Goal: Information Seeking & Learning: Learn about a topic

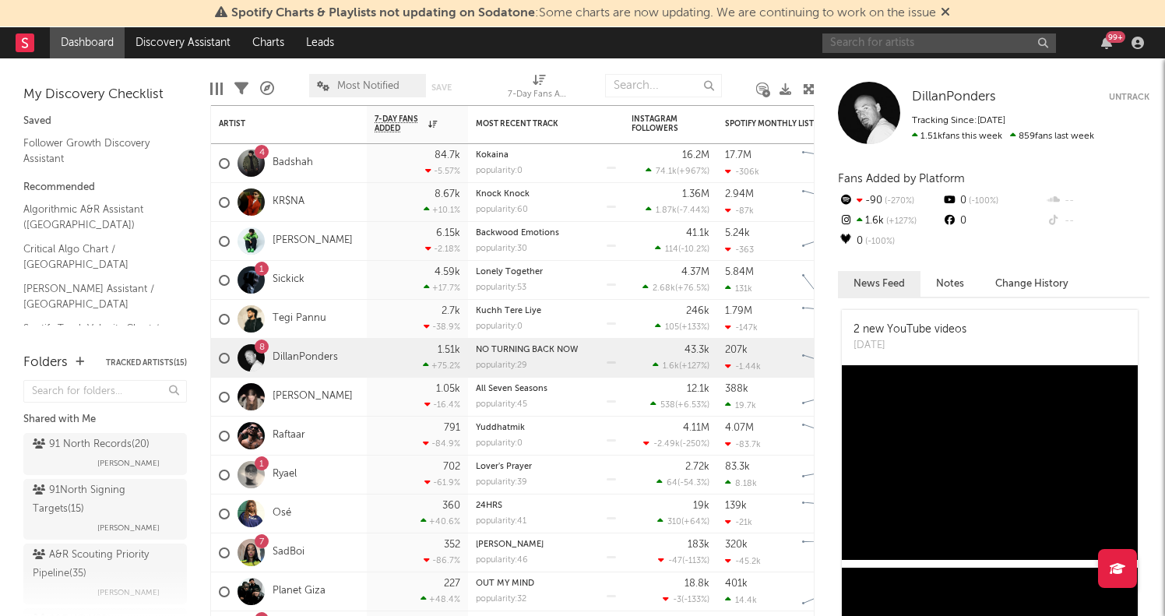
click at [875, 37] on input "text" at bounding box center [940, 42] width 234 height 19
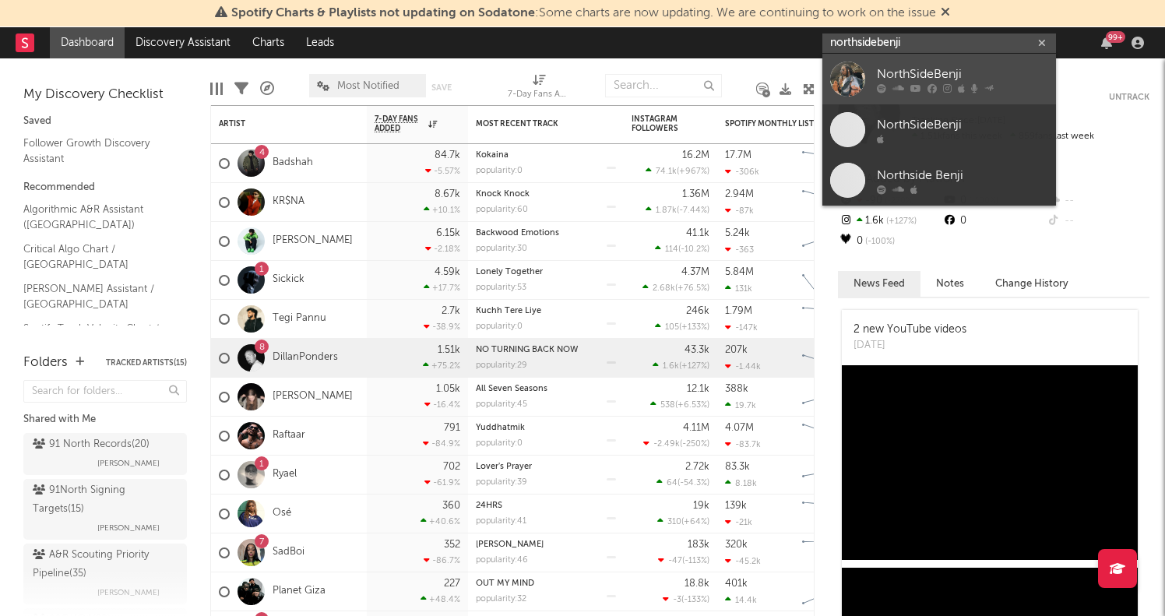
type input "northsidebenji"
click at [931, 88] on icon at bounding box center [932, 87] width 9 height 9
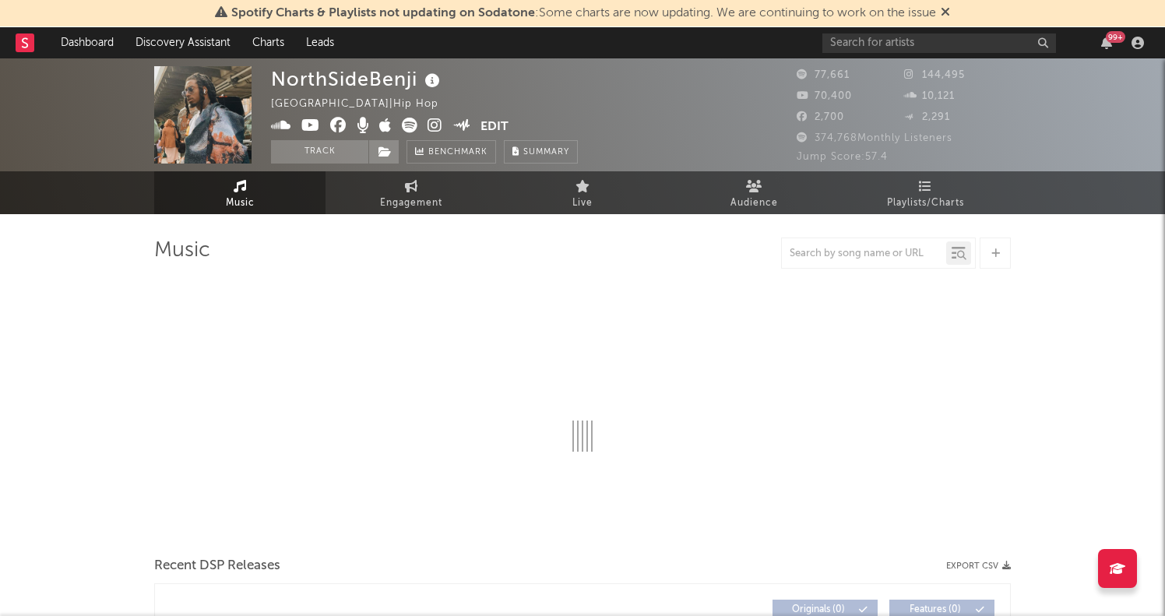
select select "6m"
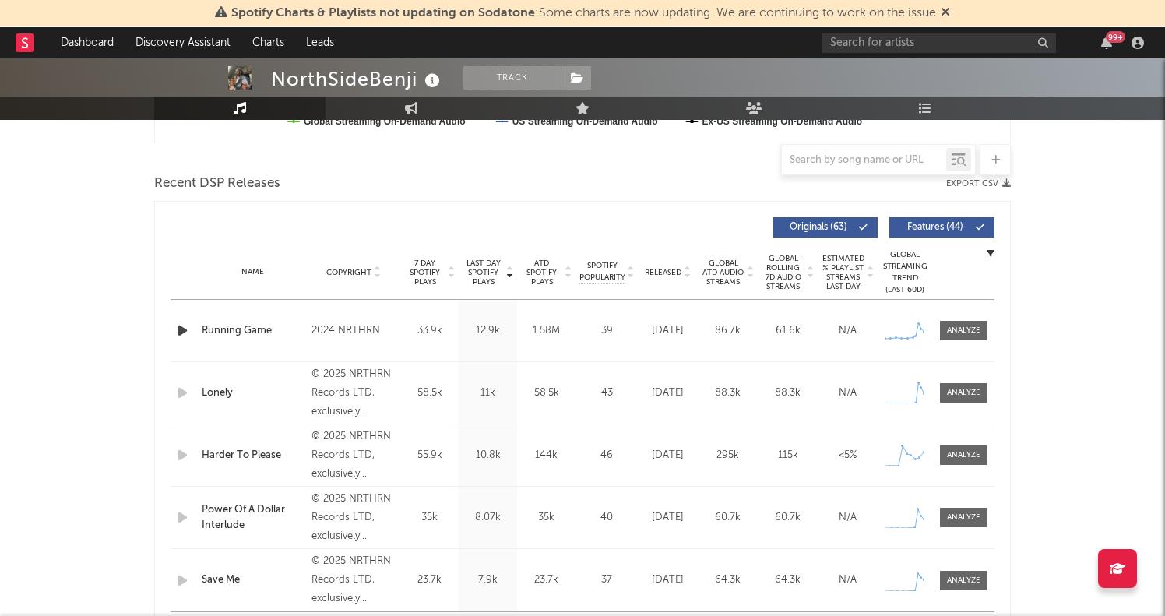
scroll to position [537, 0]
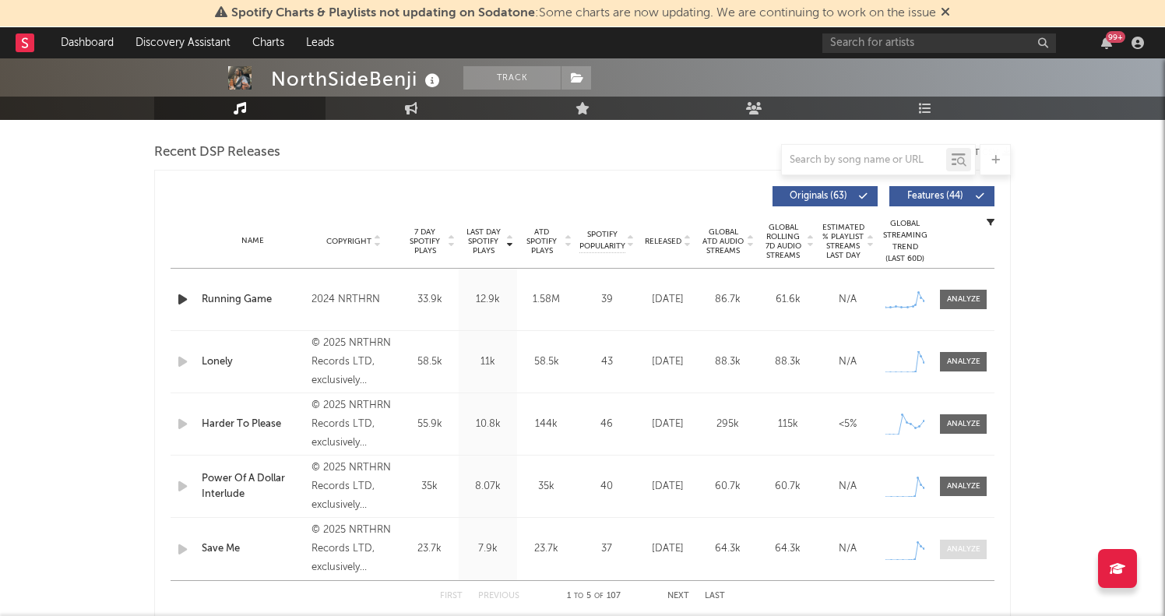
click at [957, 546] on div at bounding box center [963, 550] width 33 height 12
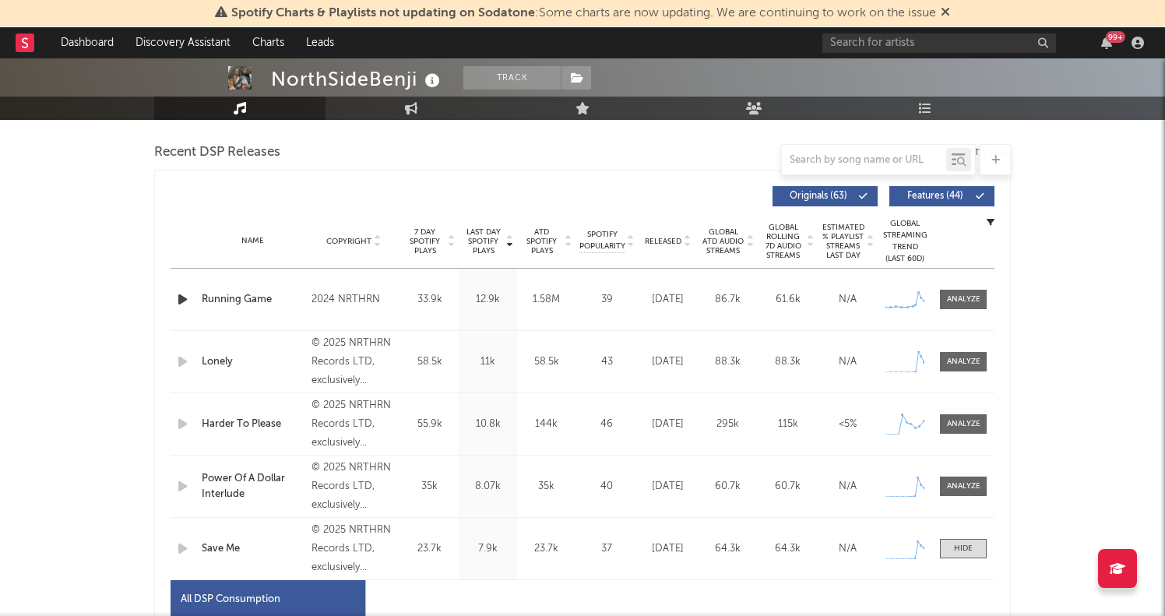
select select "1w"
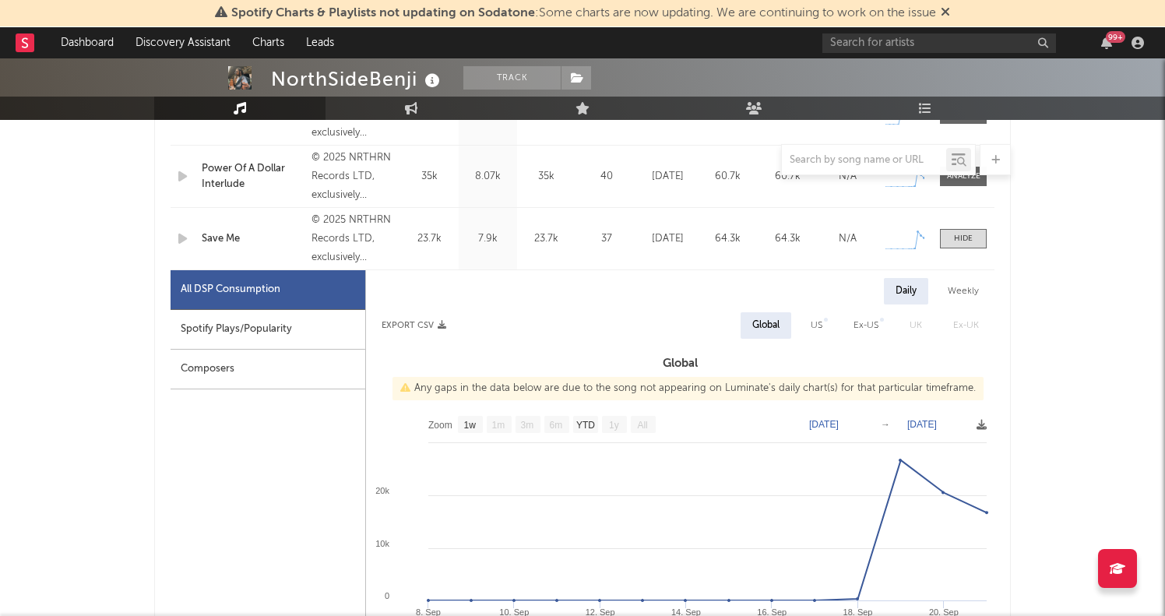
scroll to position [572, 0]
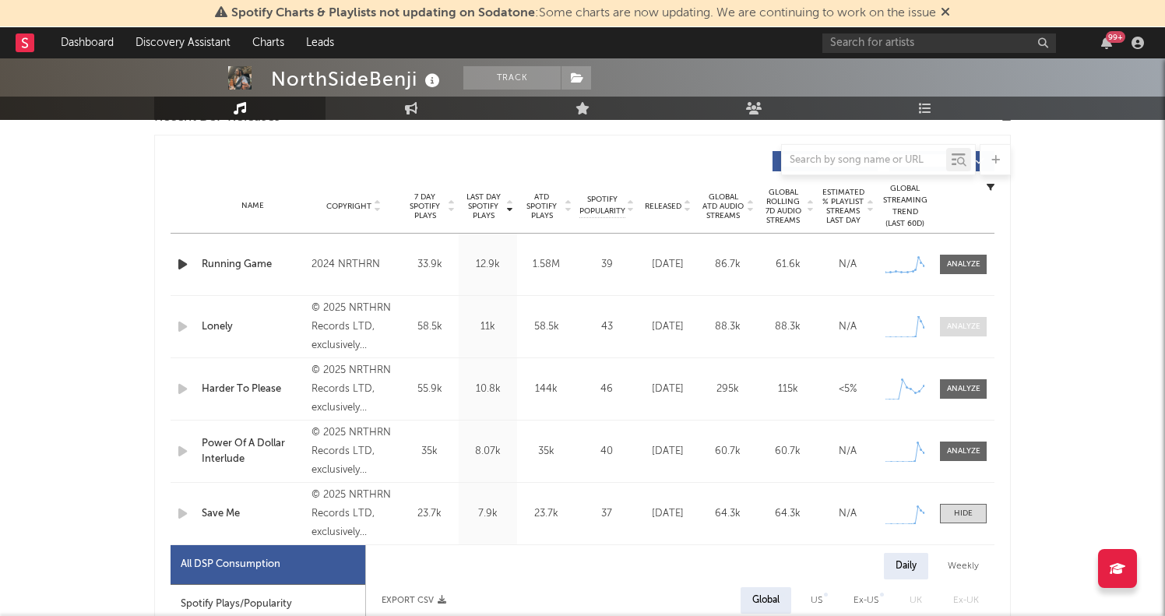
click at [957, 330] on div at bounding box center [963, 327] width 33 height 12
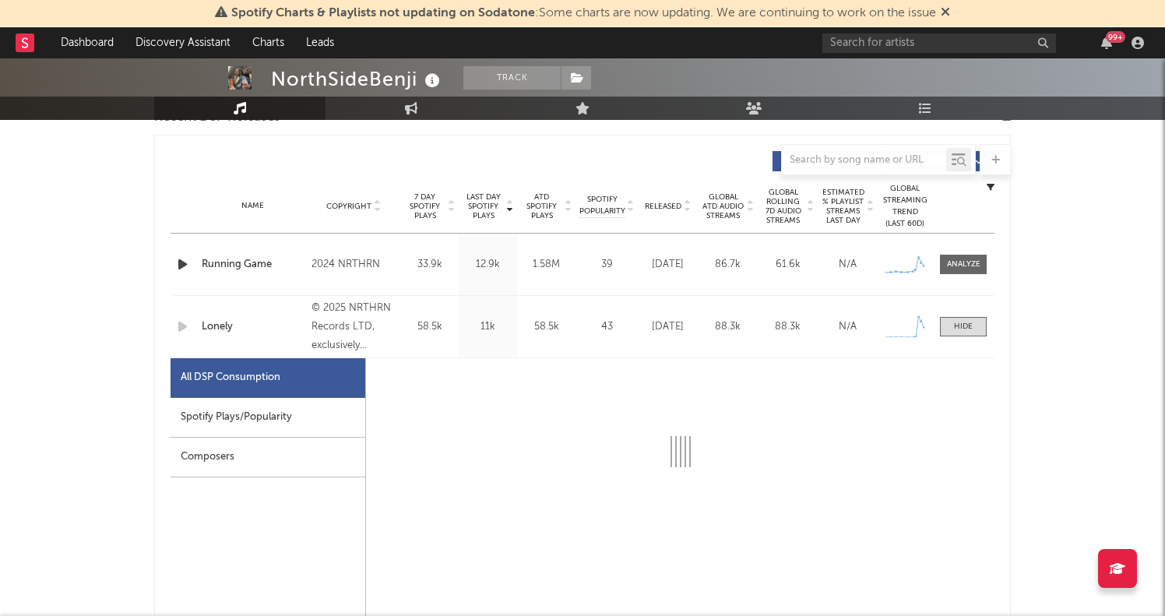
select select "1w"
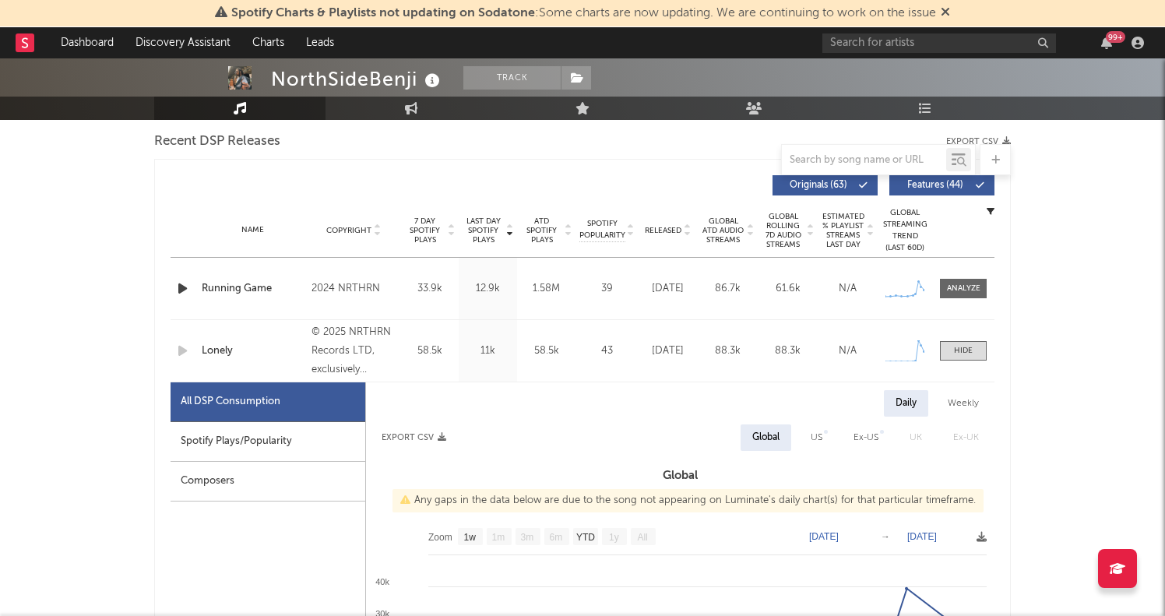
scroll to position [546, 0]
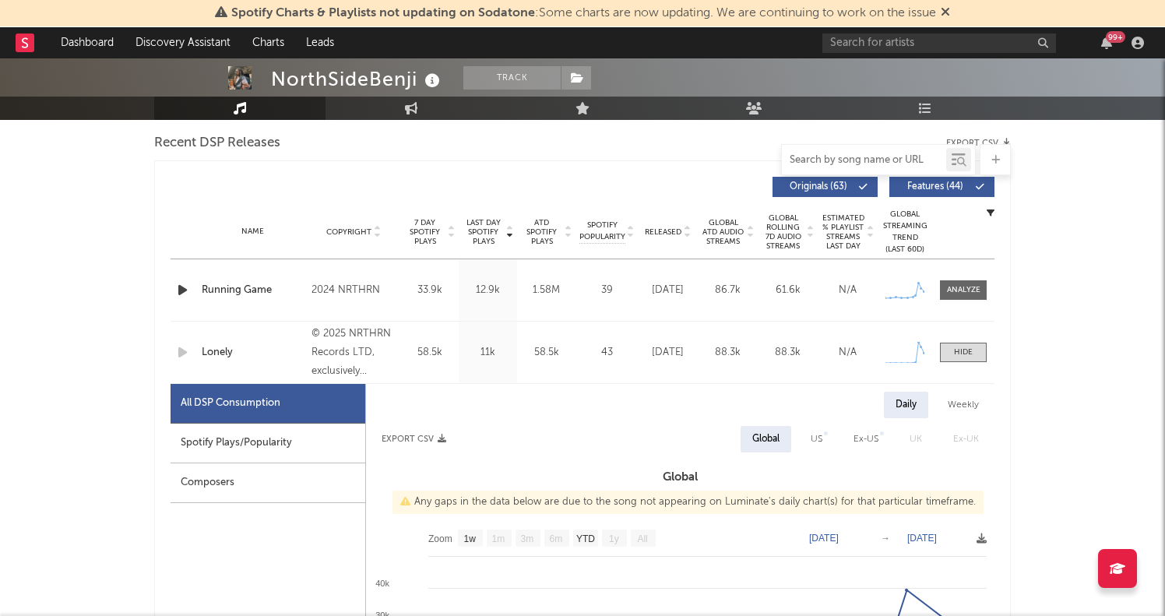
click at [872, 159] on input "text" at bounding box center [864, 160] width 164 height 12
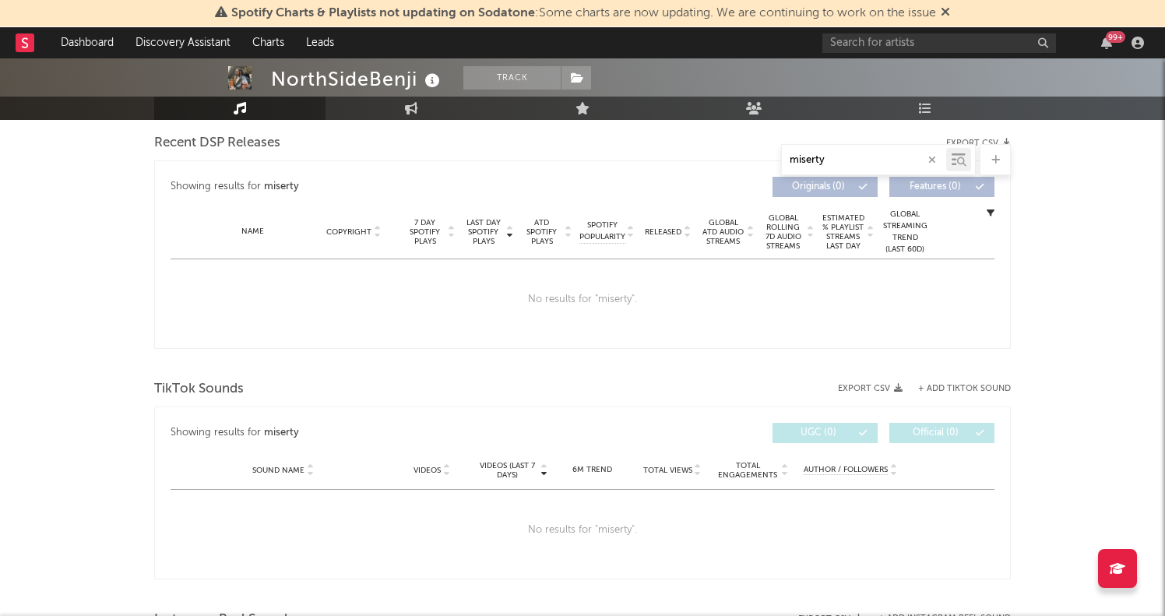
type input "misery"
select select "1w"
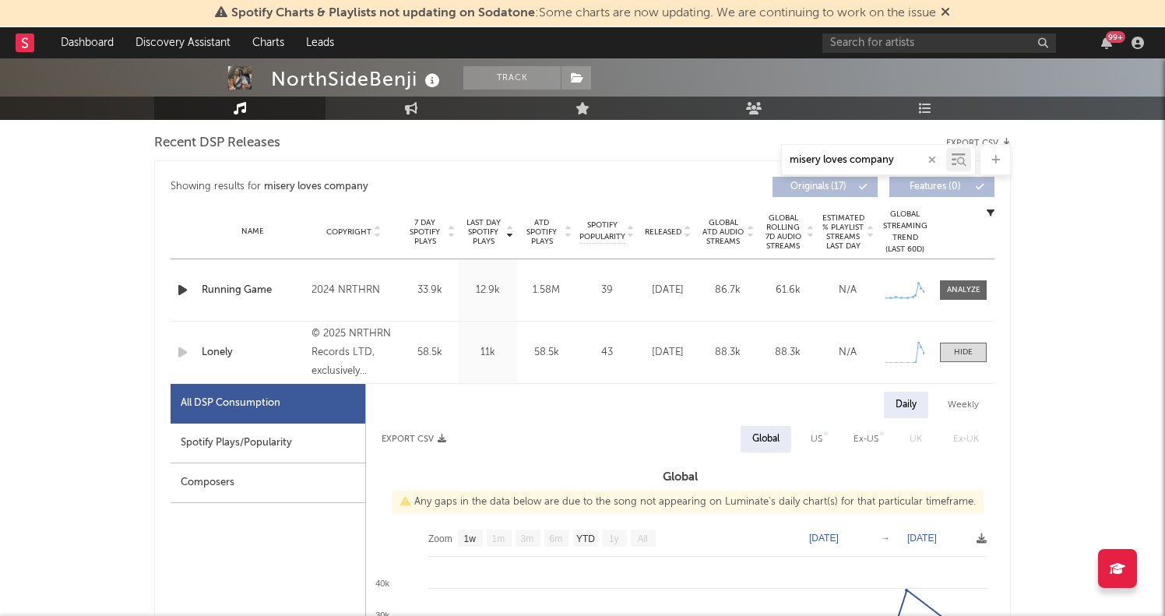
type input "misery loves company"
drag, startPoint x: 872, startPoint y: 159, endPoint x: 872, endPoint y: 99, distance: 60.0
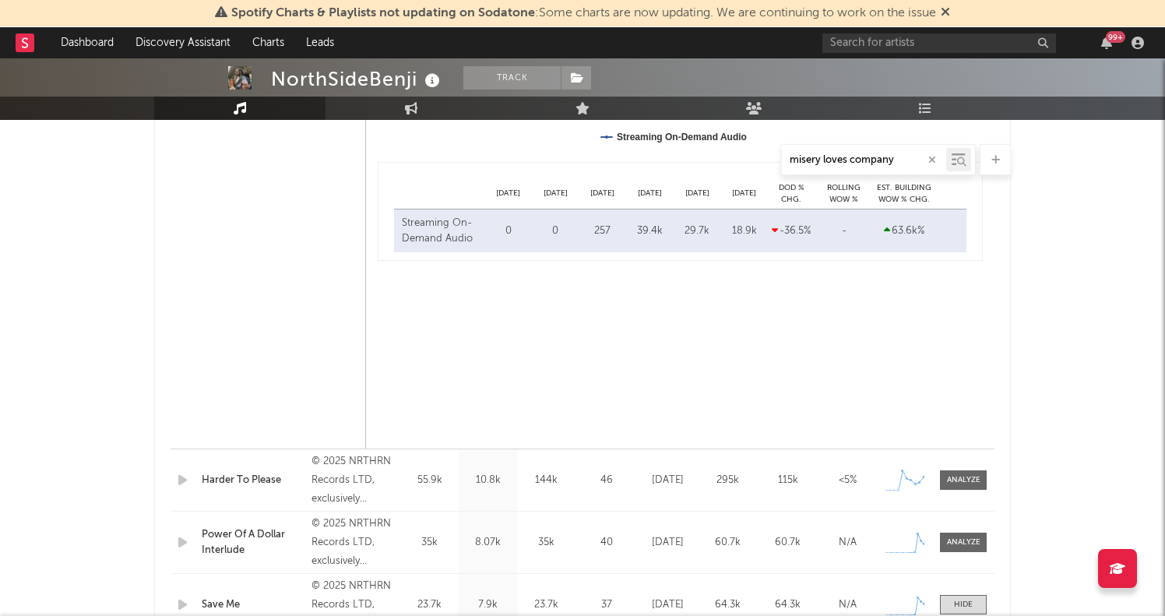
scroll to position [1288, 0]
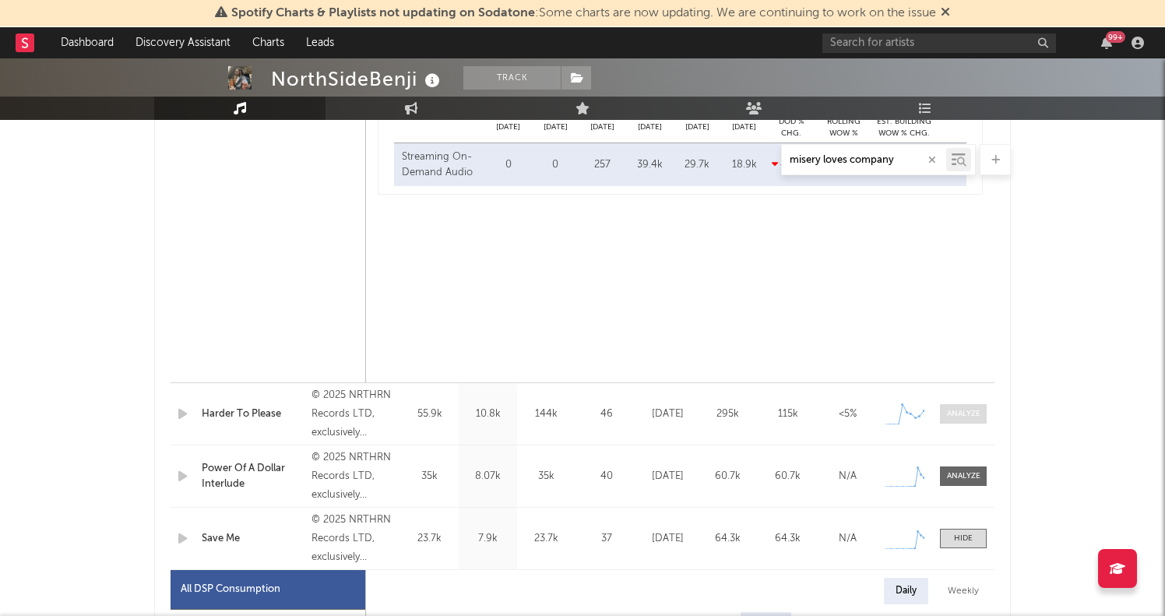
click at [961, 418] on div at bounding box center [963, 414] width 33 height 12
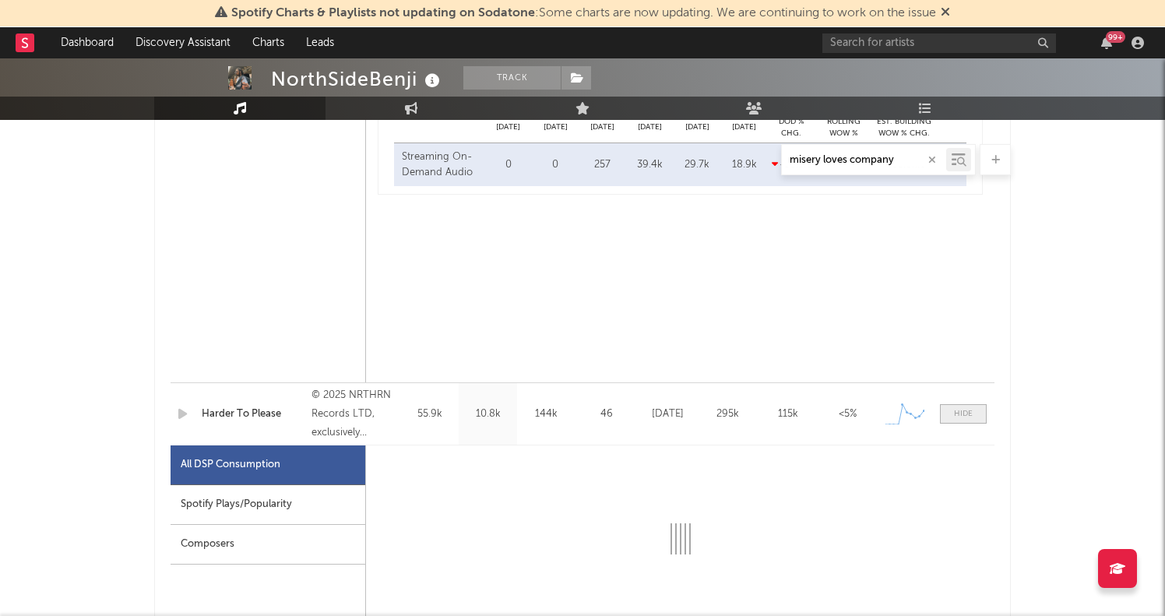
select select "1w"
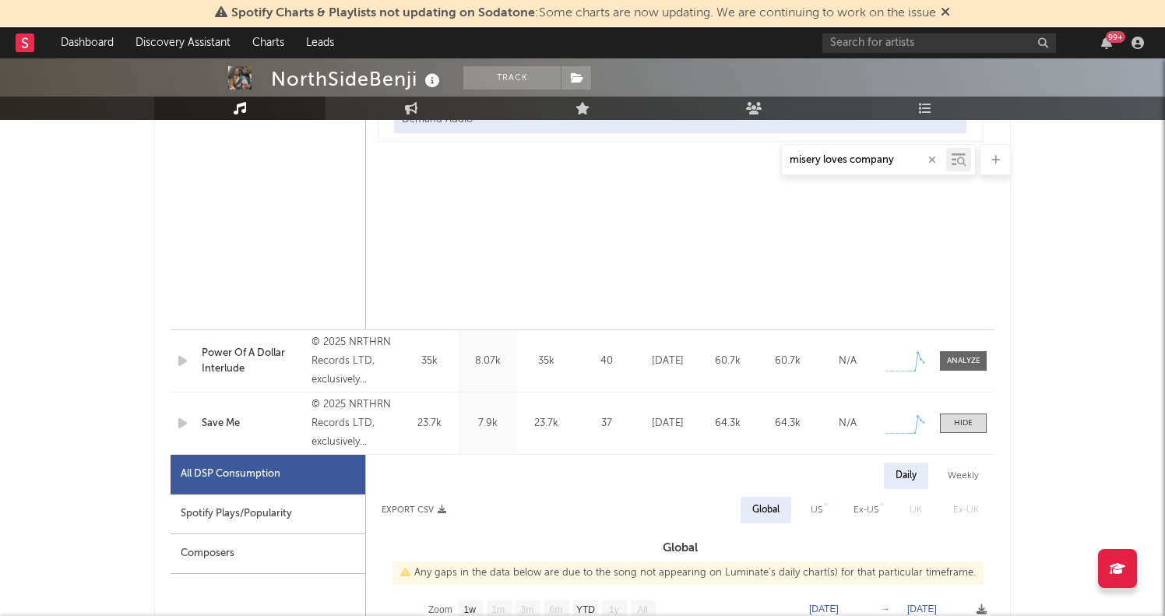
scroll to position [2148, 0]
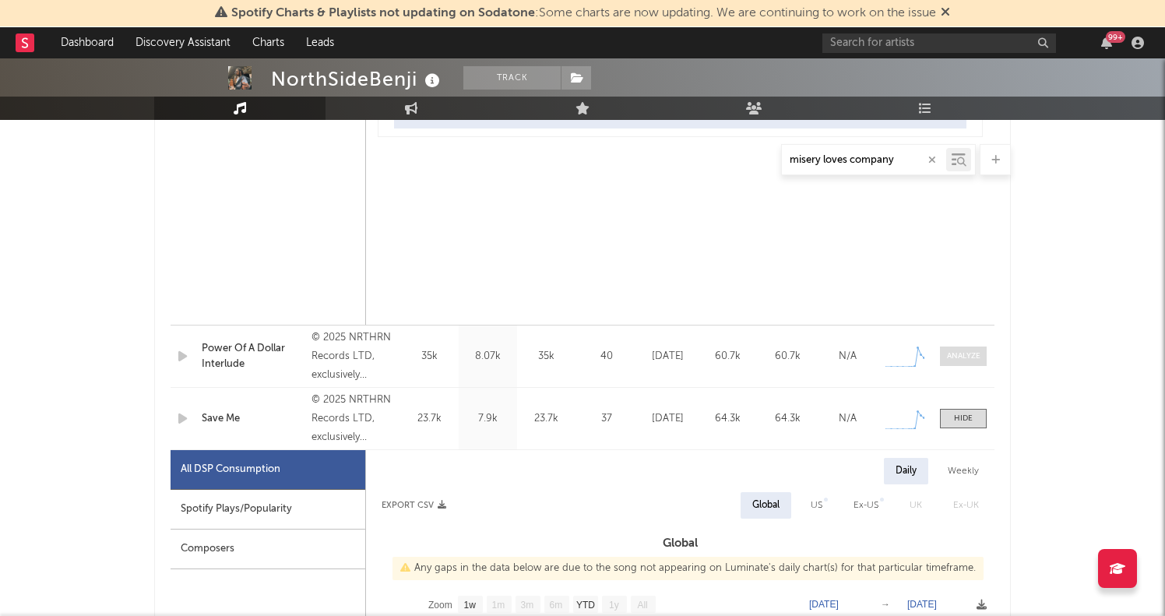
click at [960, 362] on span at bounding box center [963, 356] width 47 height 19
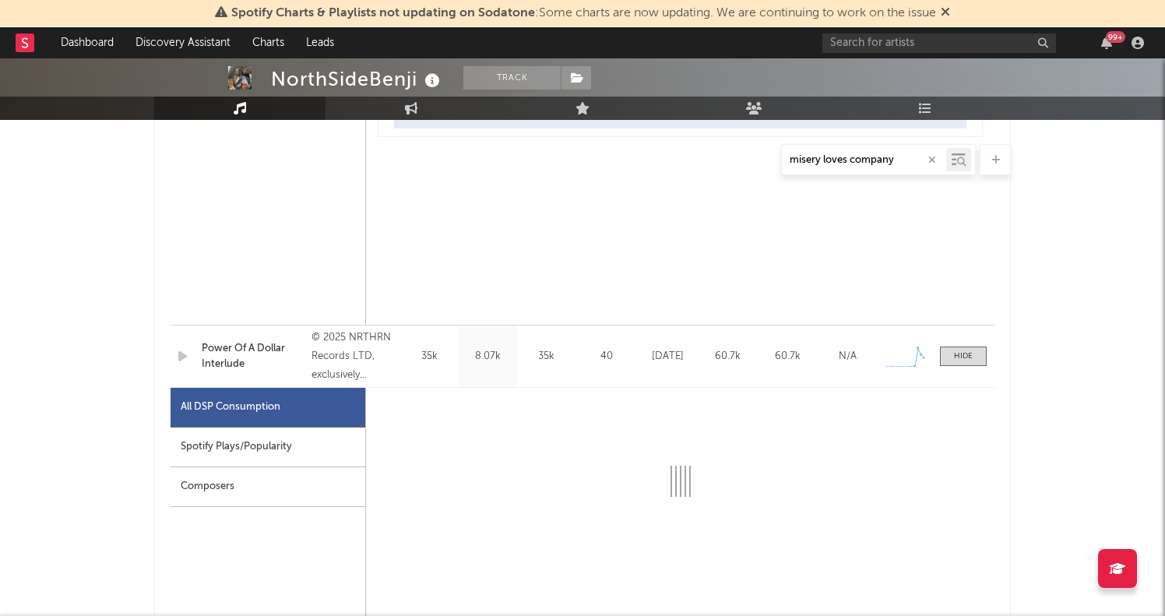
select select "1w"
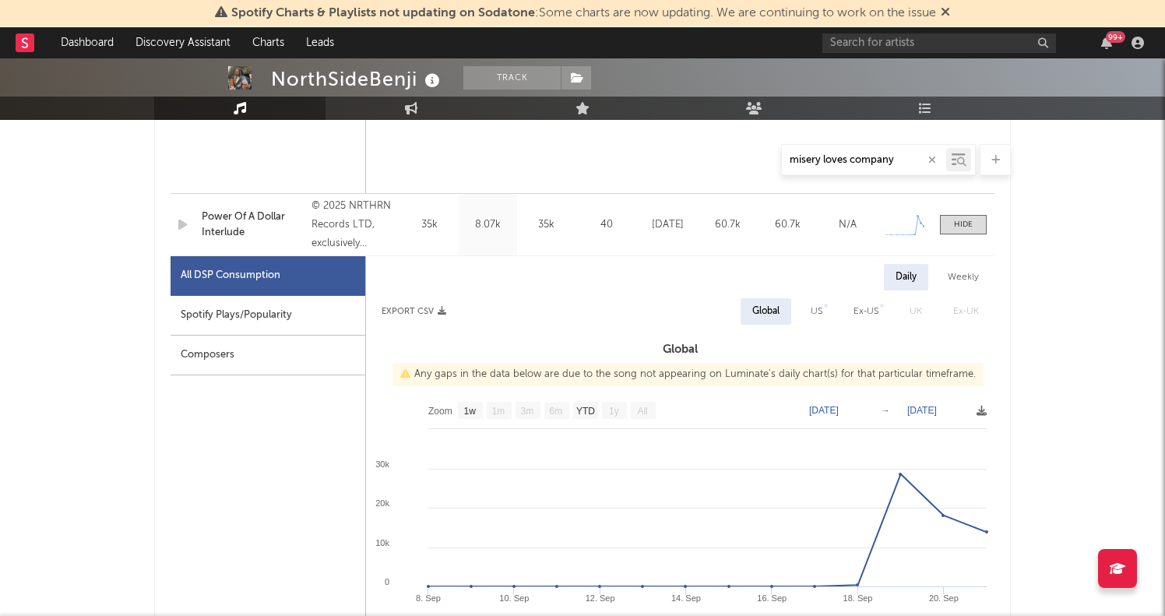
scroll to position [2367, 0]
